Goal: Information Seeking & Learning: Learn about a topic

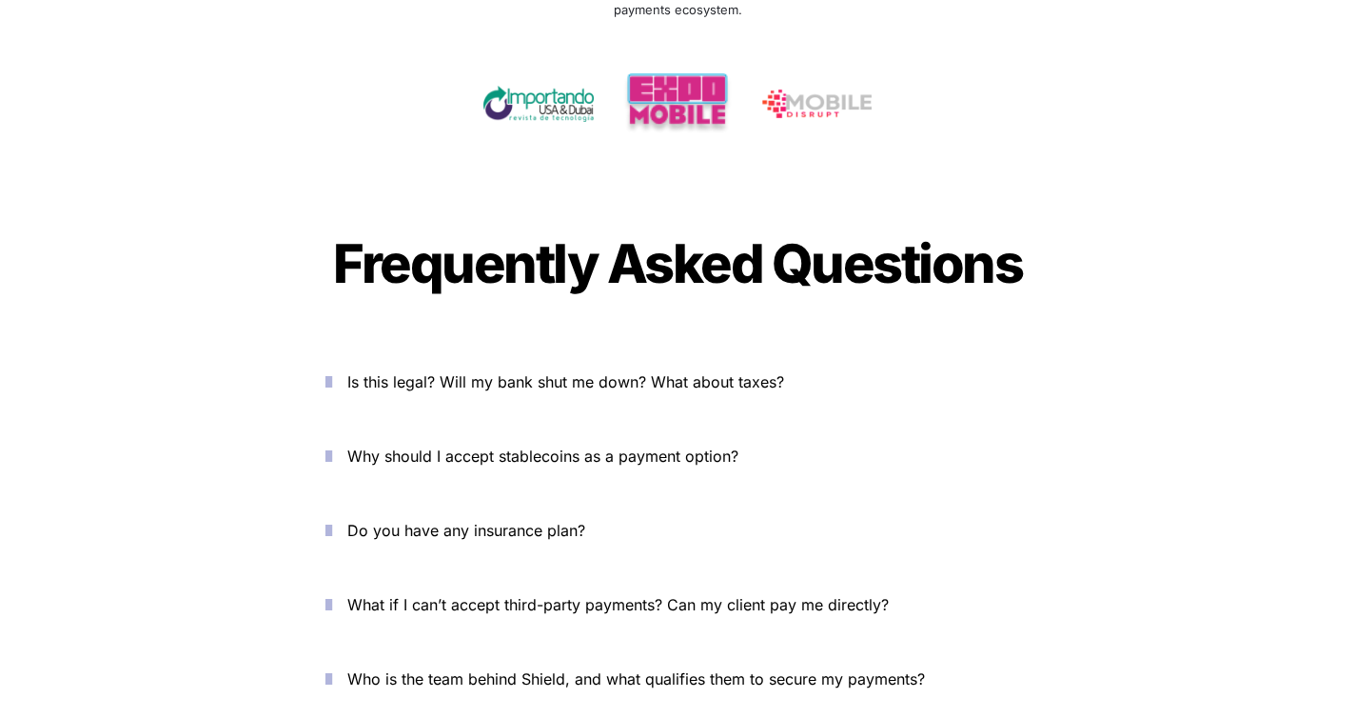
scroll to position [6922, 0]
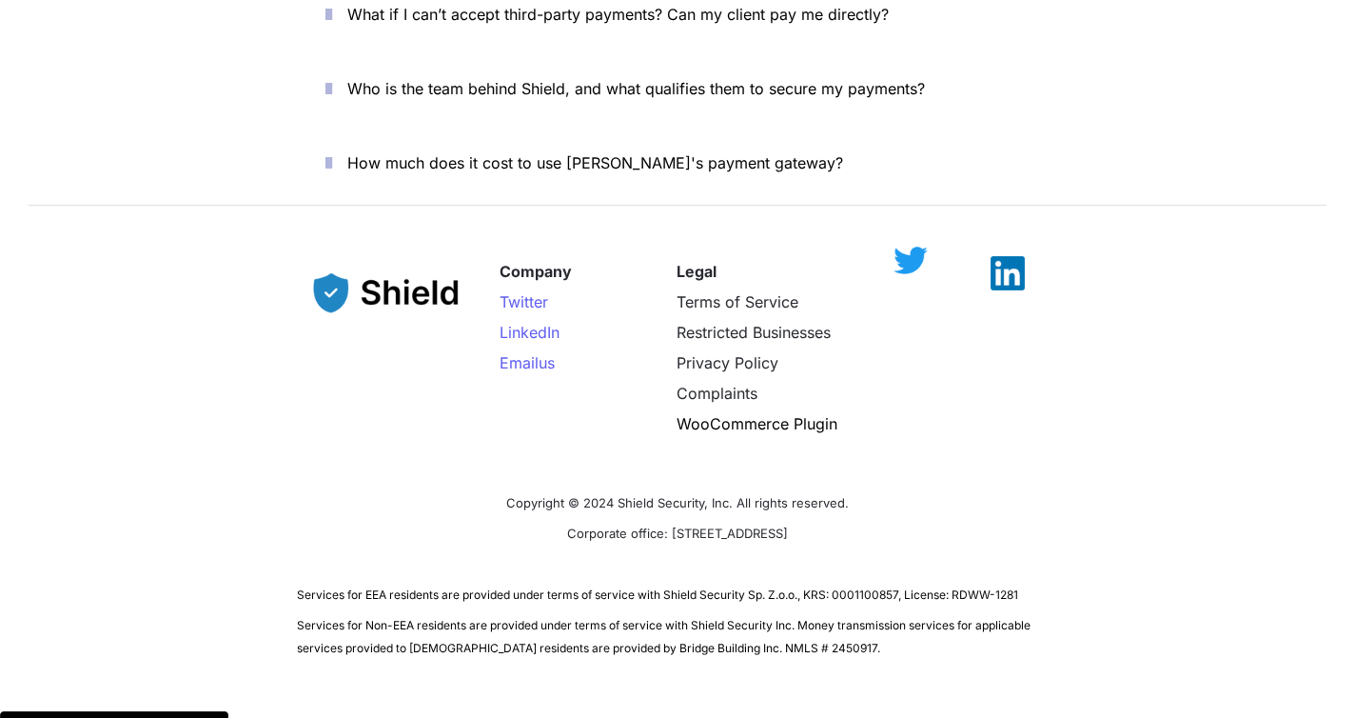
click at [912, 246] on div at bounding box center [911, 260] width 34 height 29
click at [970, 256] on div at bounding box center [1008, 273] width 100 height 34
click at [998, 246] on img at bounding box center [1008, 263] width 34 height 34
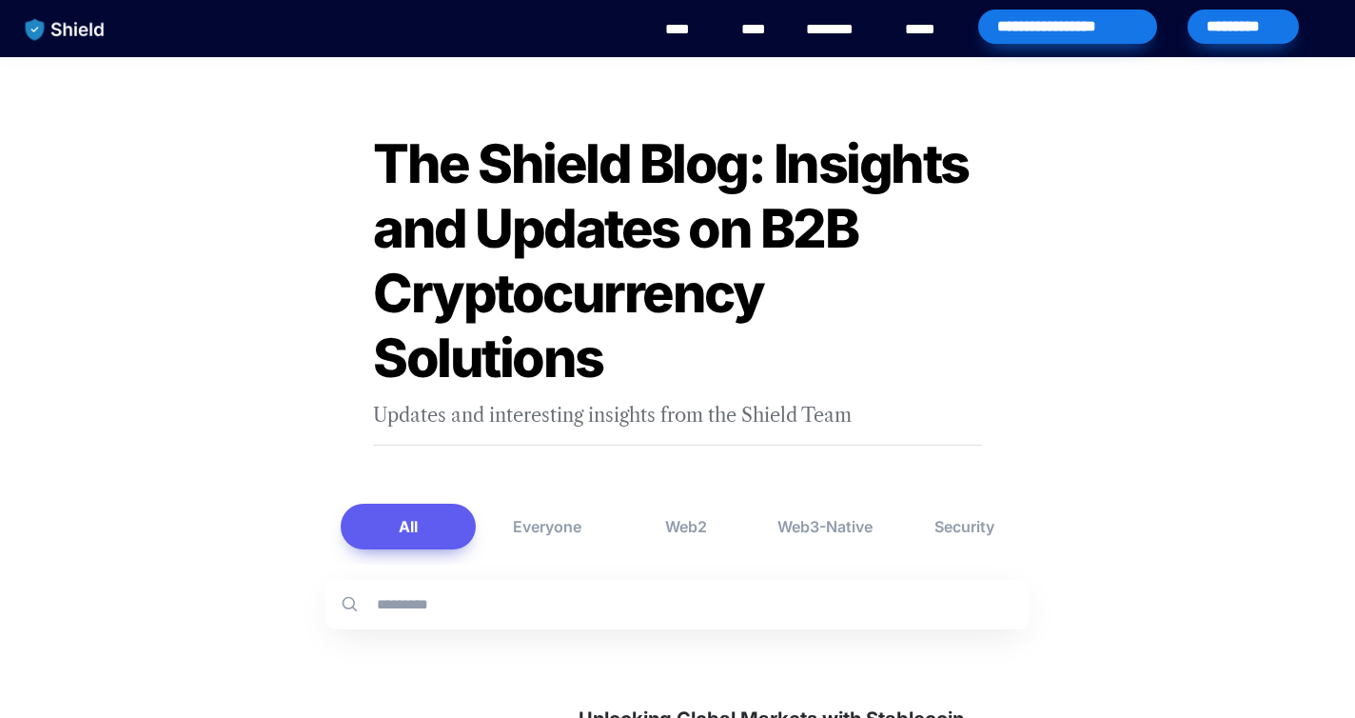
click at [924, 26] on link "****" at bounding box center [926, 29] width 42 height 23
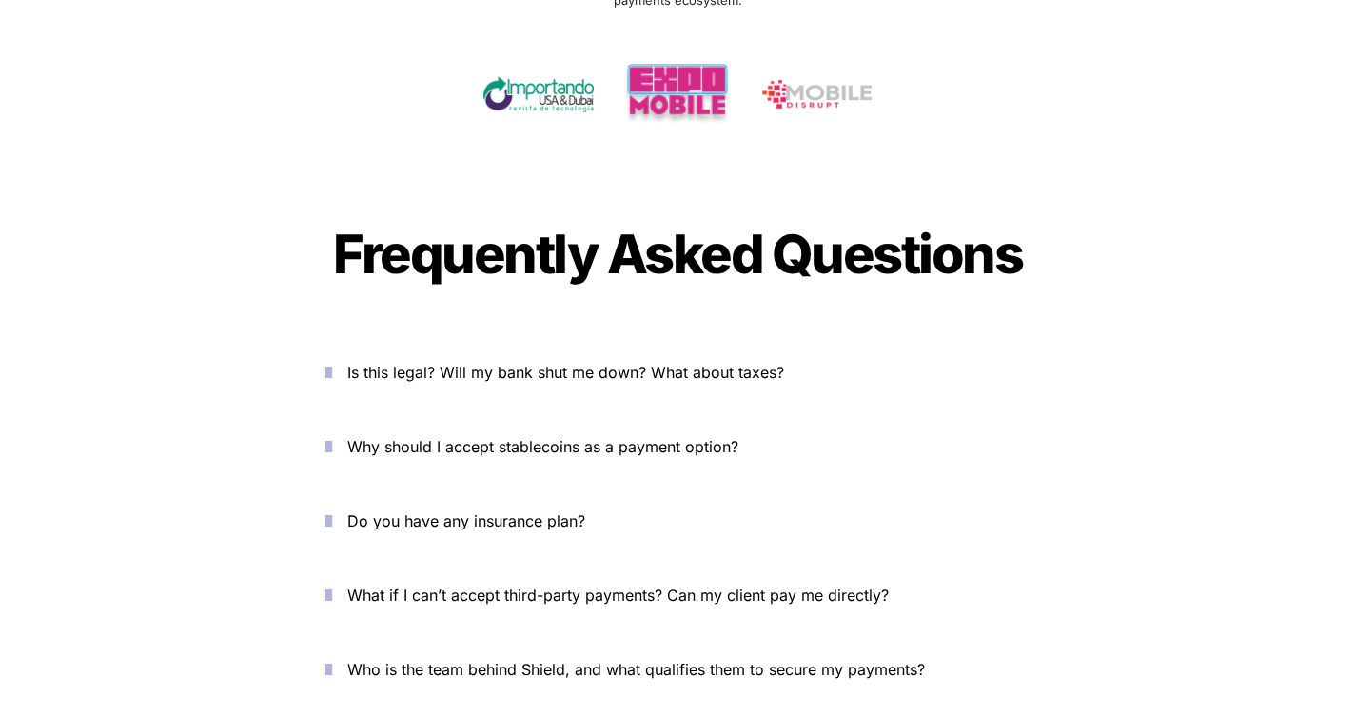
click at [924, 64] on div at bounding box center [678, 95] width 666 height 62
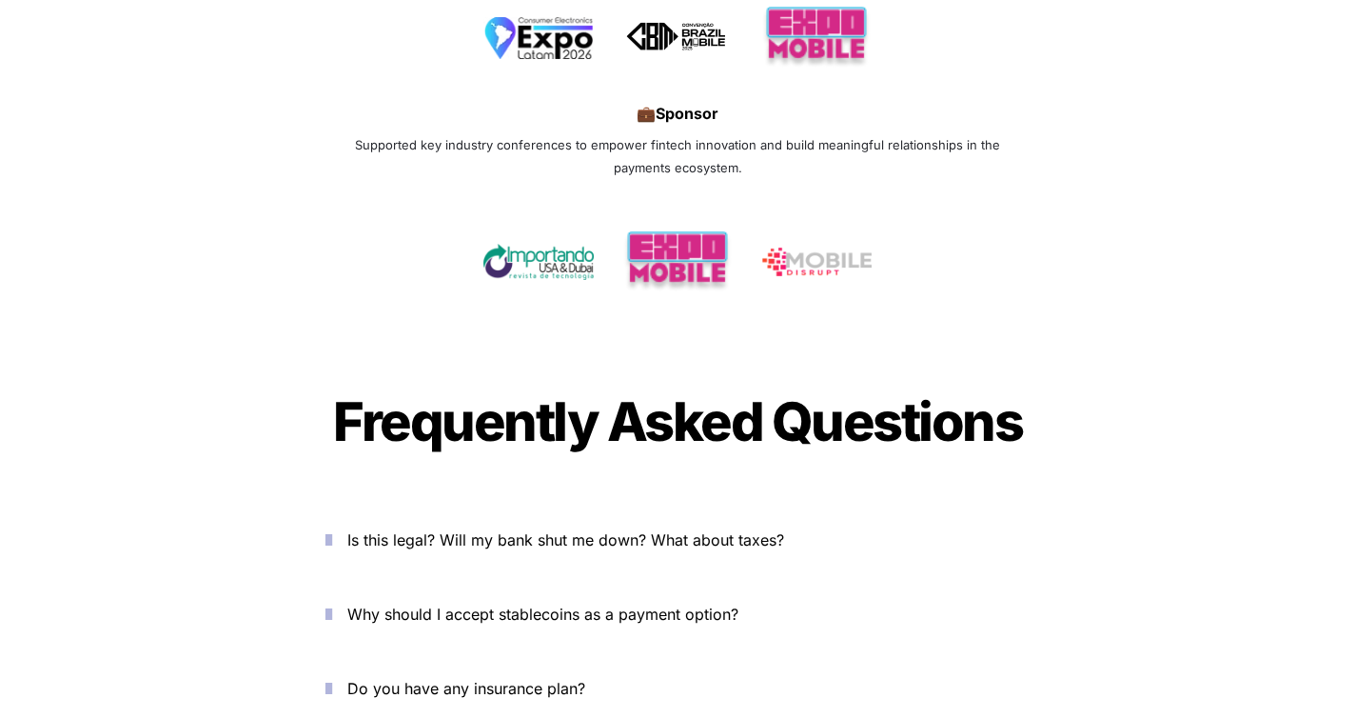
scroll to position [6208, 0]
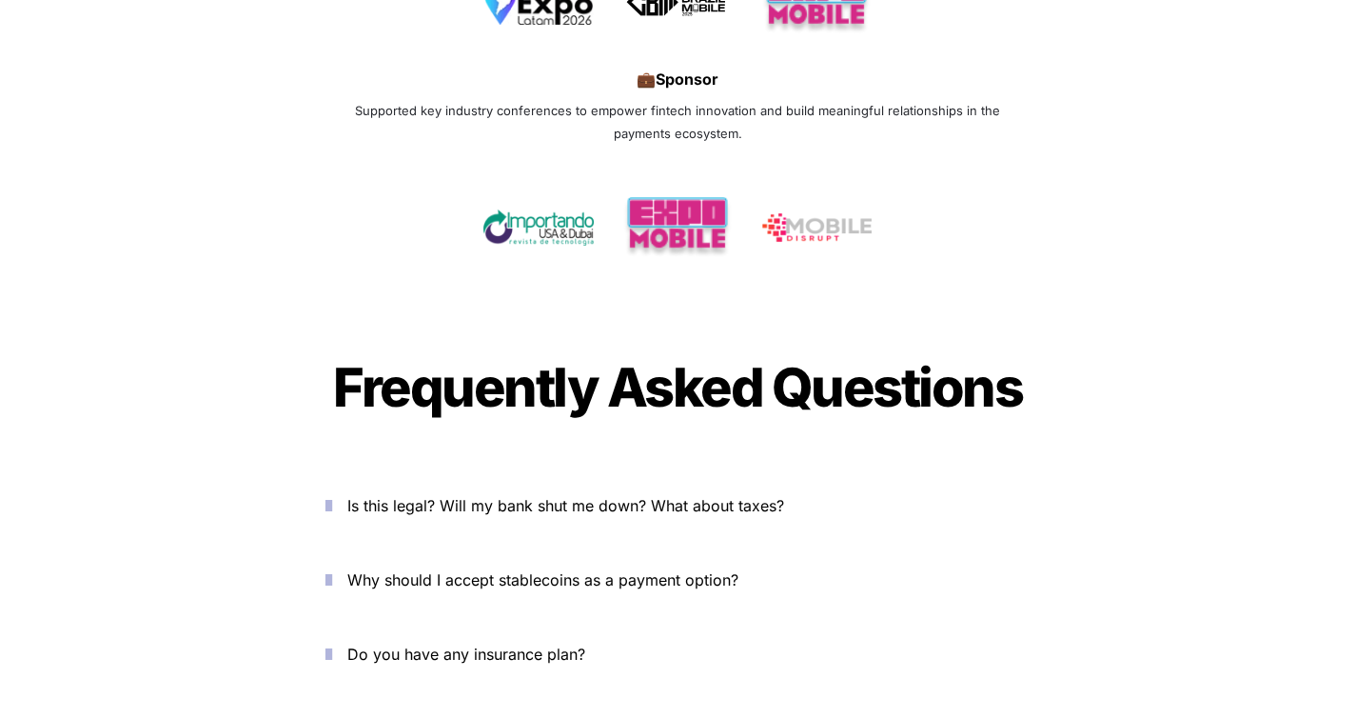
click at [724, 496] on span "Is this legal? Will my bank shut me down? What about taxes?" at bounding box center [565, 505] width 437 height 19
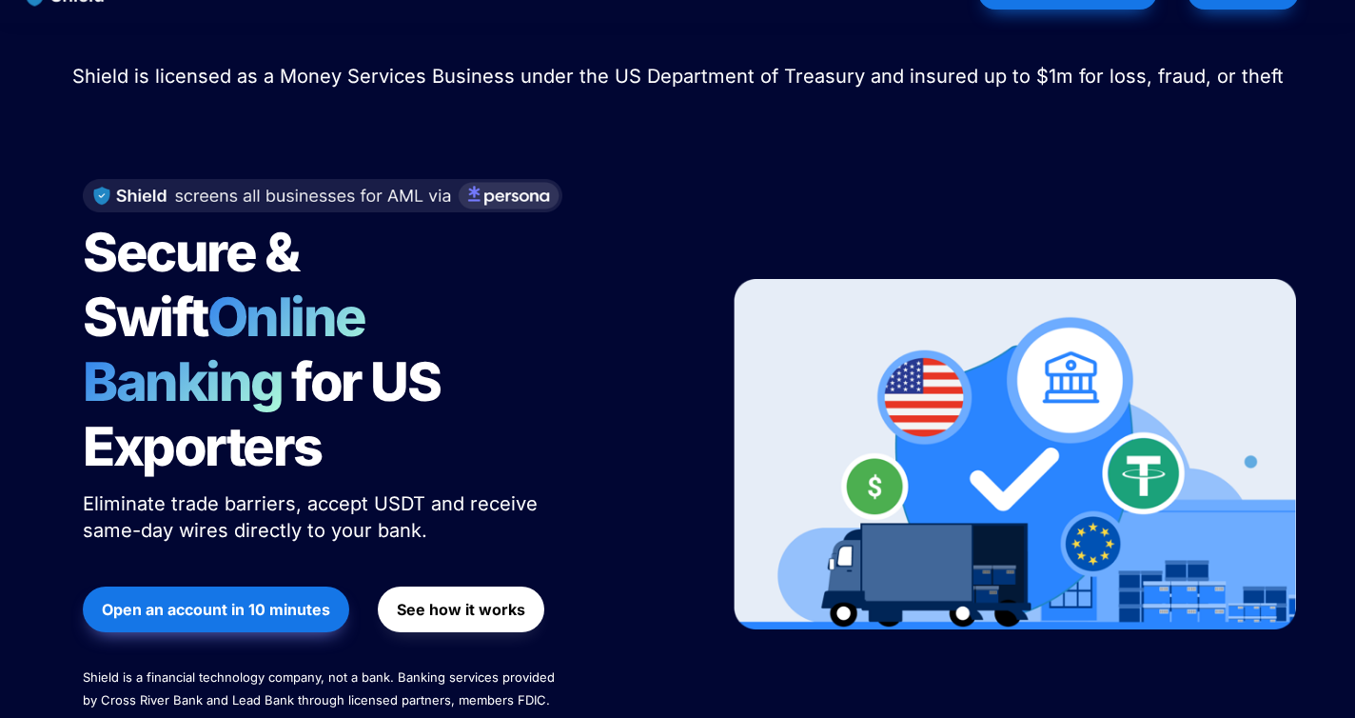
scroll to position [0, 0]
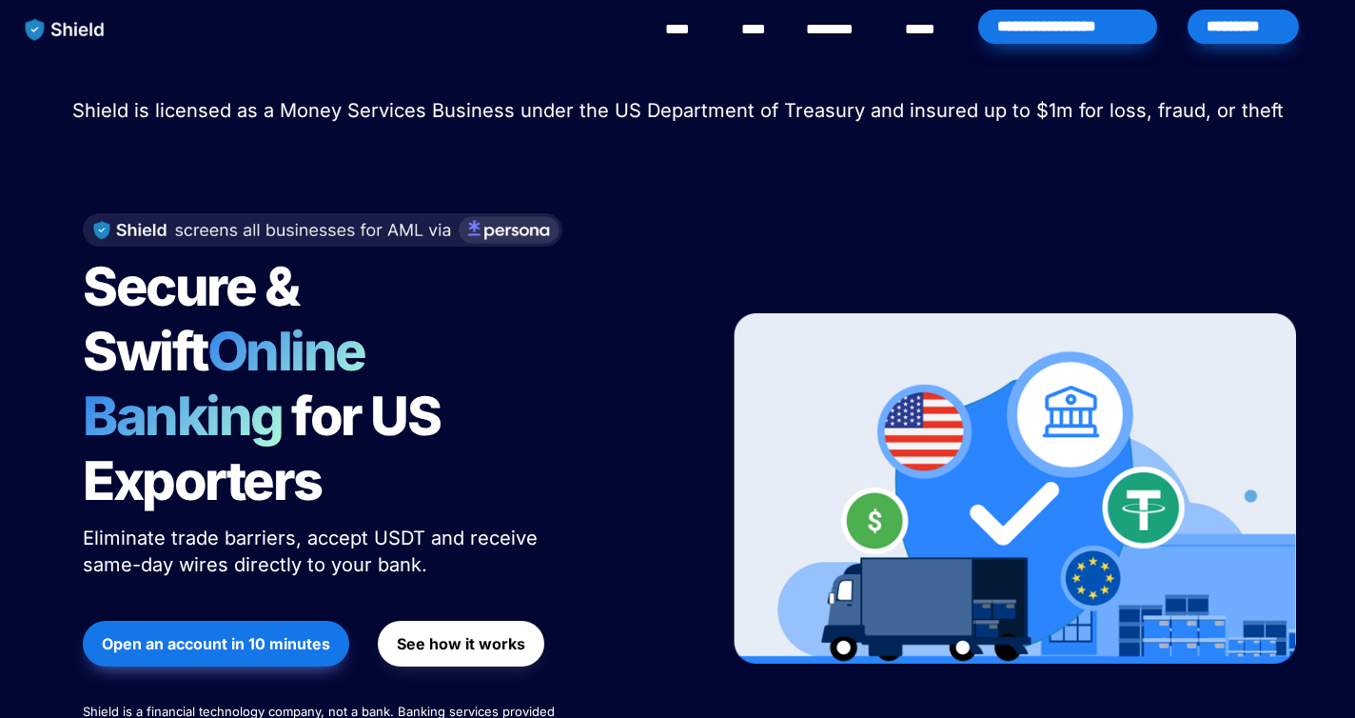
click at [84, 47] on img "main navigation" at bounding box center [65, 30] width 98 height 40
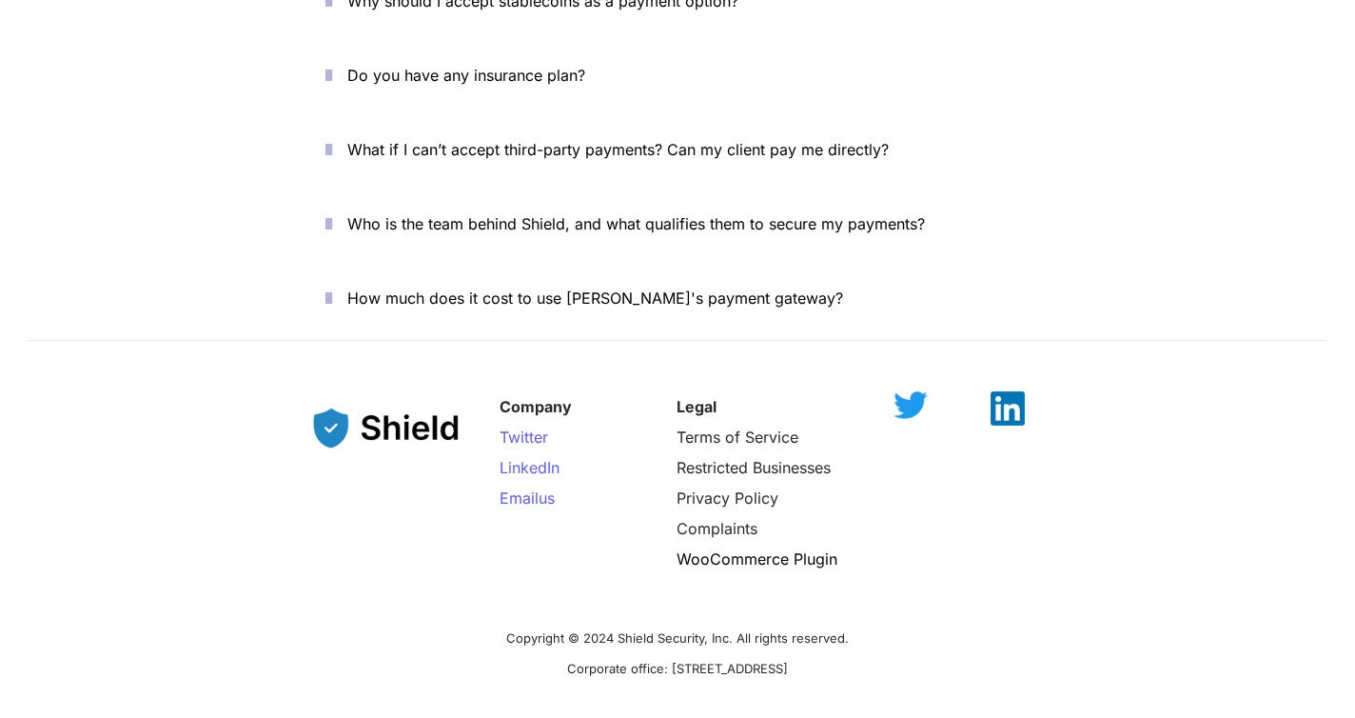
scroll to position [6922, 0]
